Goal: Find specific page/section: Find specific page/section

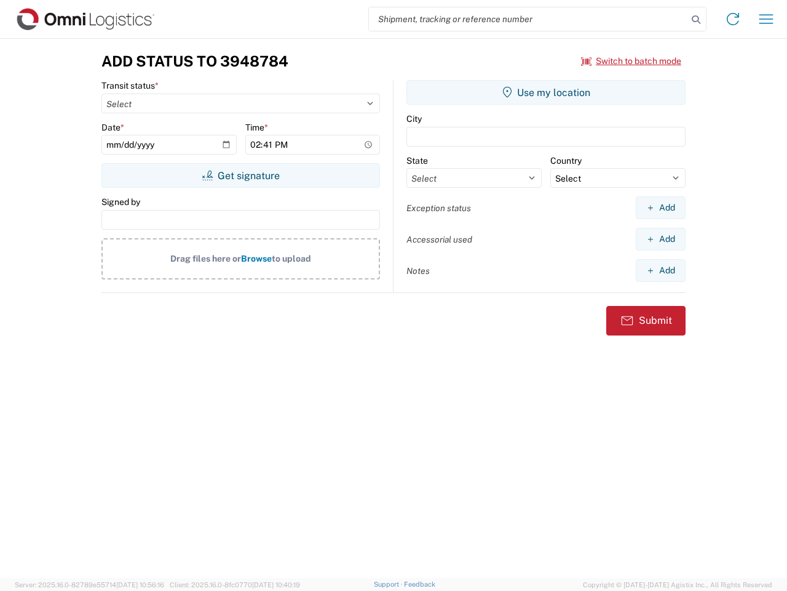
click at [528, 19] on input "search" at bounding box center [528, 18] width 319 height 23
click at [696, 20] on icon at bounding box center [696, 19] width 17 height 17
click at [733, 19] on icon at bounding box center [733, 19] width 20 height 20
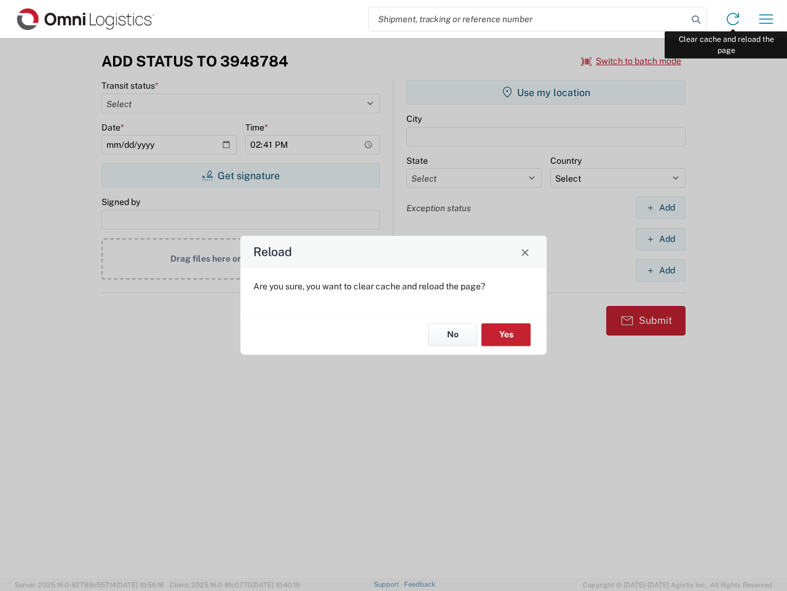
click at [767, 19] on div "Reload Are you sure, you want to clear cache and reload the page? No Yes" at bounding box center [393, 295] width 787 height 591
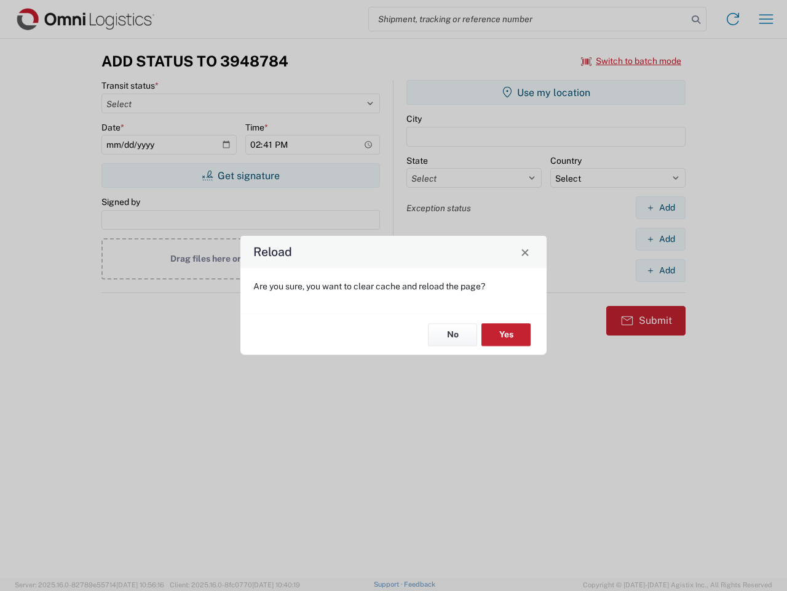
click at [632, 61] on div "Reload Are you sure, you want to clear cache and reload the page? No Yes" at bounding box center [393, 295] width 787 height 591
click at [241, 175] on div "Reload Are you sure, you want to clear cache and reload the page? No Yes" at bounding box center [393, 295] width 787 height 591
click at [546, 92] on div "Reload Are you sure, you want to clear cache and reload the page? No Yes" at bounding box center [393, 295] width 787 height 591
click at [661, 207] on div "Reload Are you sure, you want to clear cache and reload the page? No Yes" at bounding box center [393, 295] width 787 height 591
click at [661, 239] on div "Reload Are you sure, you want to clear cache and reload the page? No Yes" at bounding box center [393, 295] width 787 height 591
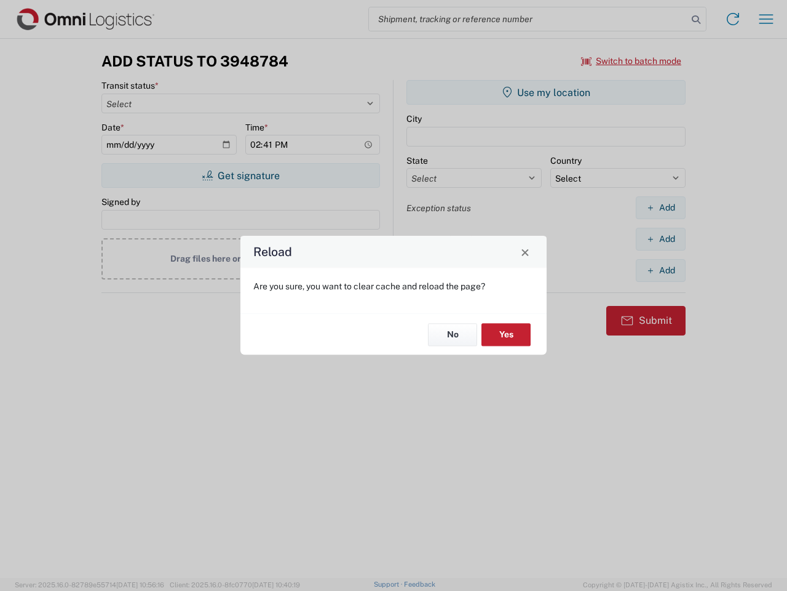
click at [661, 270] on div "Reload Are you sure, you want to clear cache and reload the page? No Yes" at bounding box center [393, 295] width 787 height 591
